Goal: Check status: Check status

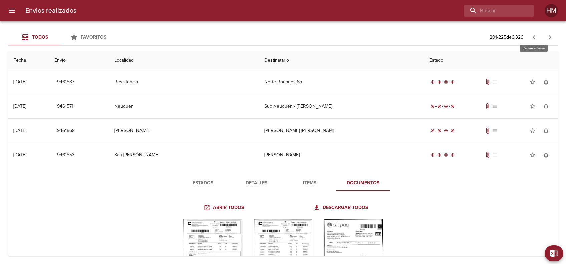
click at [532, 36] on icon "button" at bounding box center [534, 37] width 8 height 8
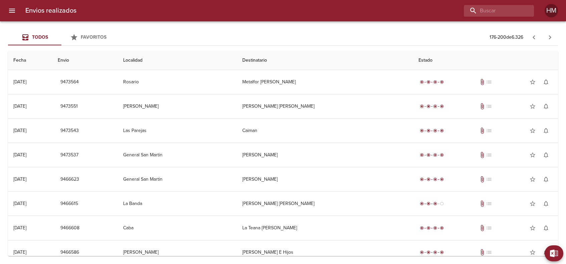
click at [531, 37] on icon "button" at bounding box center [534, 37] width 8 height 8
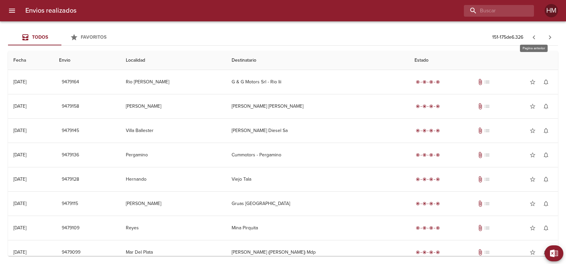
click at [531, 37] on icon "button" at bounding box center [534, 37] width 8 height 8
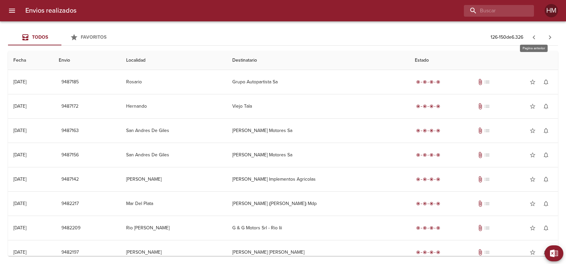
click at [536, 40] on icon "button" at bounding box center [534, 37] width 8 height 8
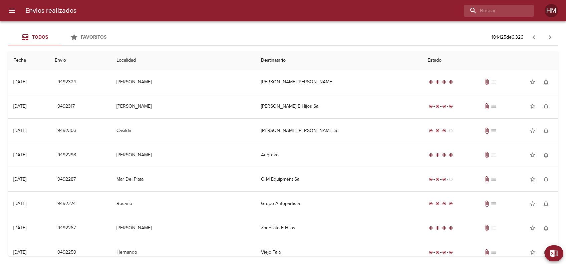
click at [534, 38] on icon "button" at bounding box center [533, 37] width 2 height 4
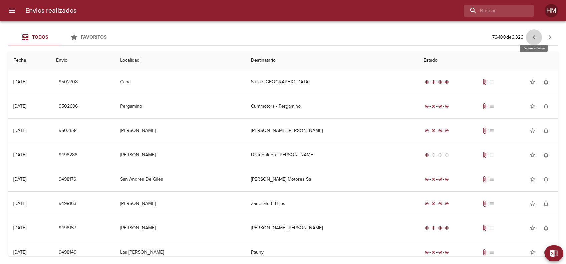
click at [529, 37] on button "button" at bounding box center [534, 37] width 16 height 16
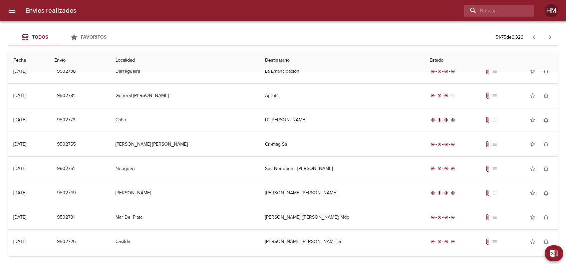
scroll to position [422, 0]
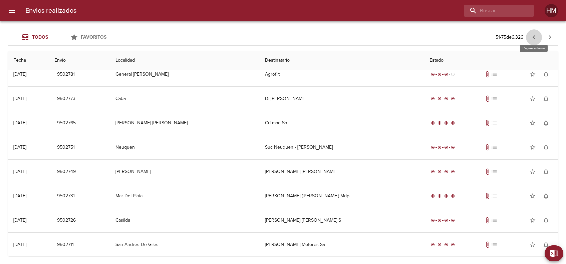
click at [533, 37] on icon "button" at bounding box center [534, 37] width 8 height 8
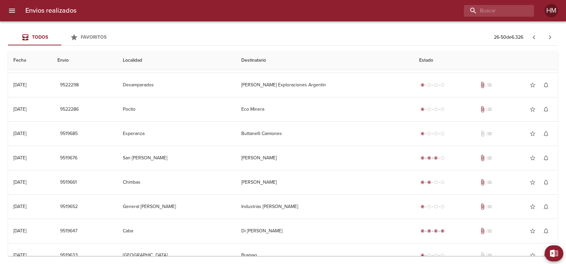
scroll to position [0, 0]
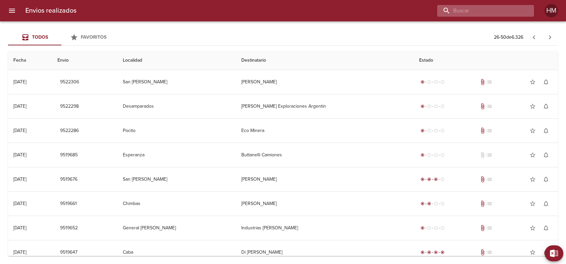
click at [504, 15] on input "buscar" at bounding box center [479, 11] width 85 height 12
type input "[PERSON_NAME]"
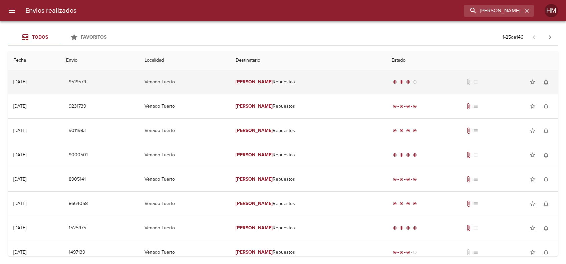
click at [286, 75] on td "[PERSON_NAME] Repuestos" at bounding box center [307, 82] width 155 height 24
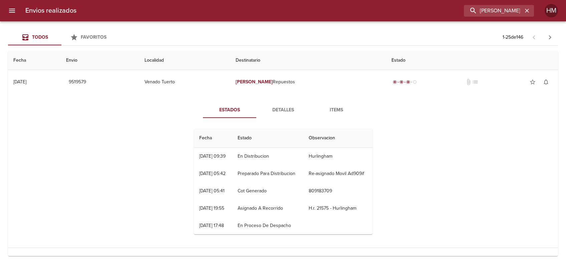
click at [291, 108] on span "Detalles" at bounding box center [282, 110] width 45 height 8
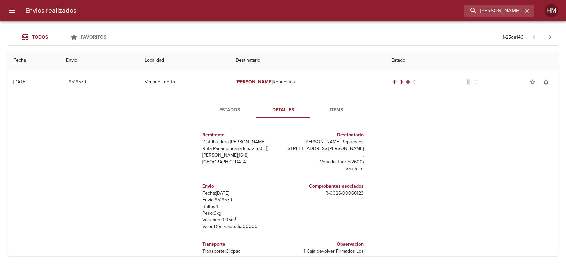
click at [234, 112] on span "Estados" at bounding box center [229, 110] width 45 height 8
